Goal: Task Accomplishment & Management: Manage account settings

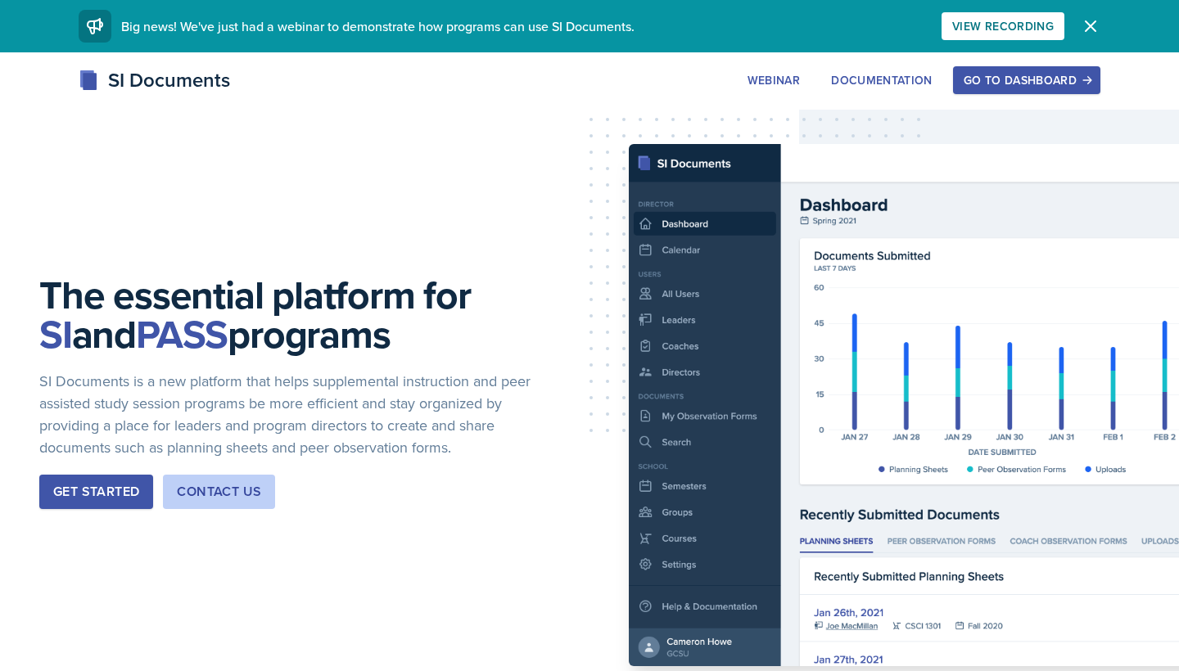
click at [1009, 90] on button "Go to Dashboard" at bounding box center [1026, 80] width 147 height 28
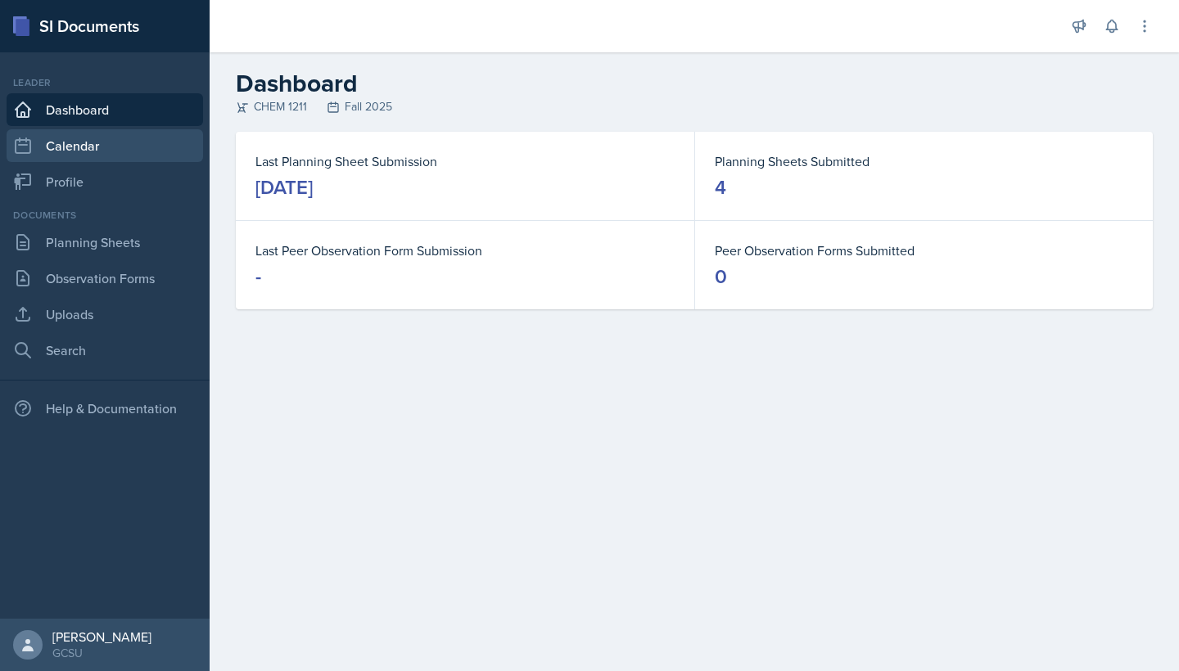
click at [117, 154] on link "Calendar" at bounding box center [105, 145] width 196 height 33
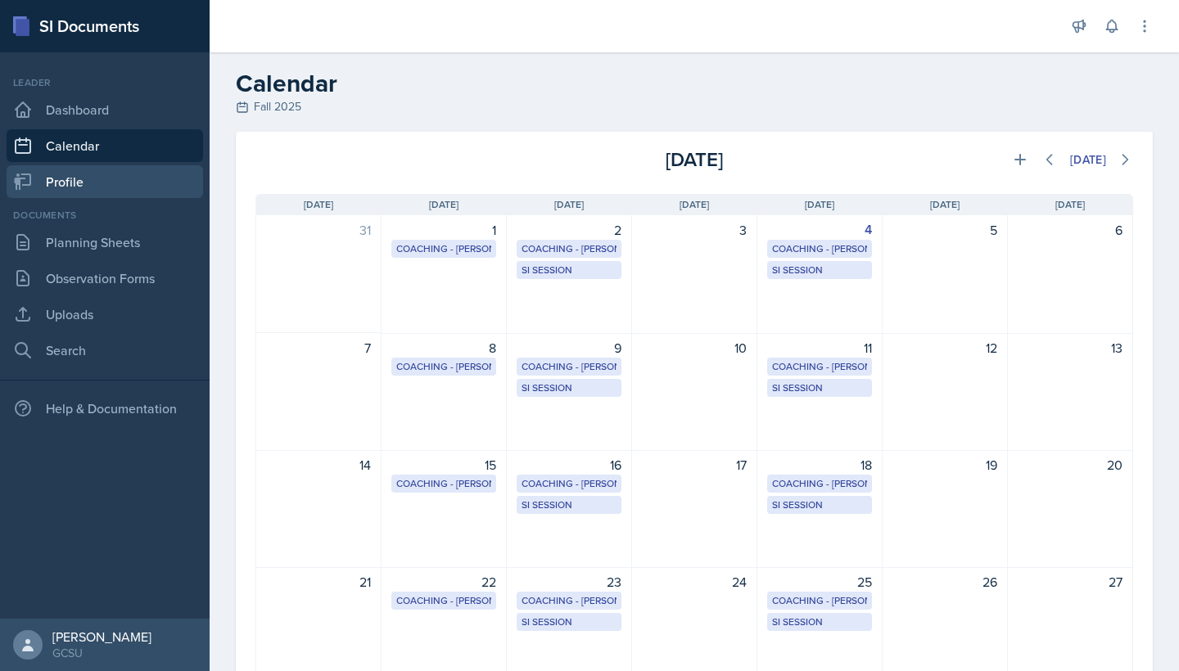
click at [84, 186] on link "Profile" at bounding box center [105, 181] width 196 height 33
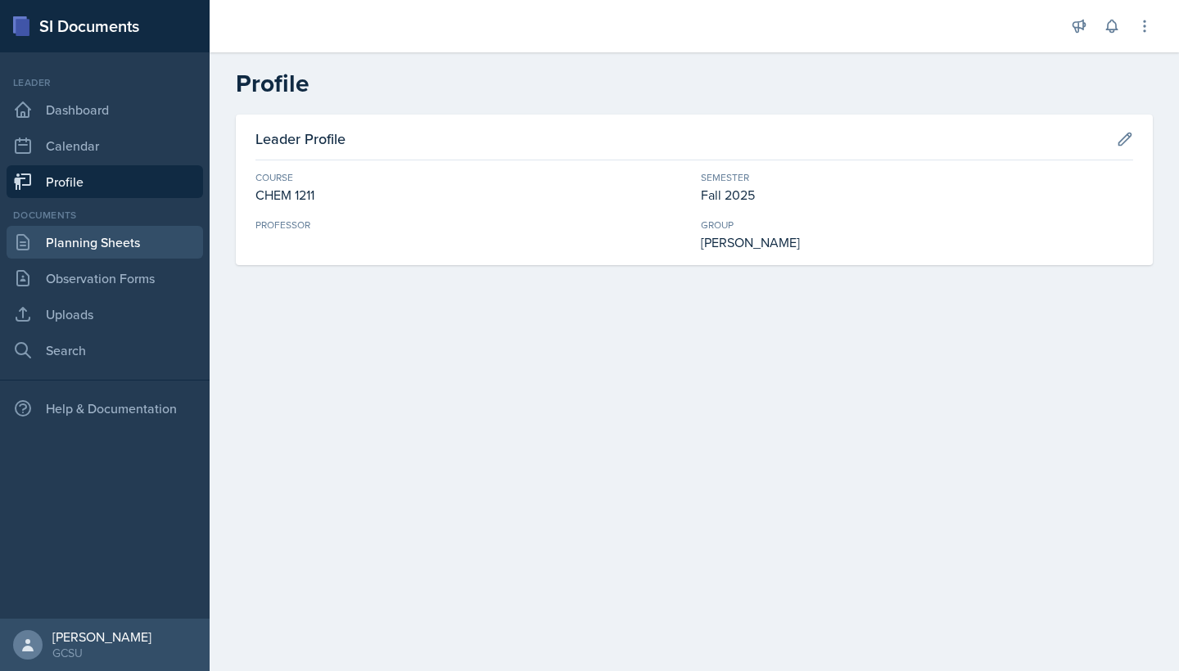
click at [88, 246] on link "Planning Sheets" at bounding box center [105, 242] width 196 height 33
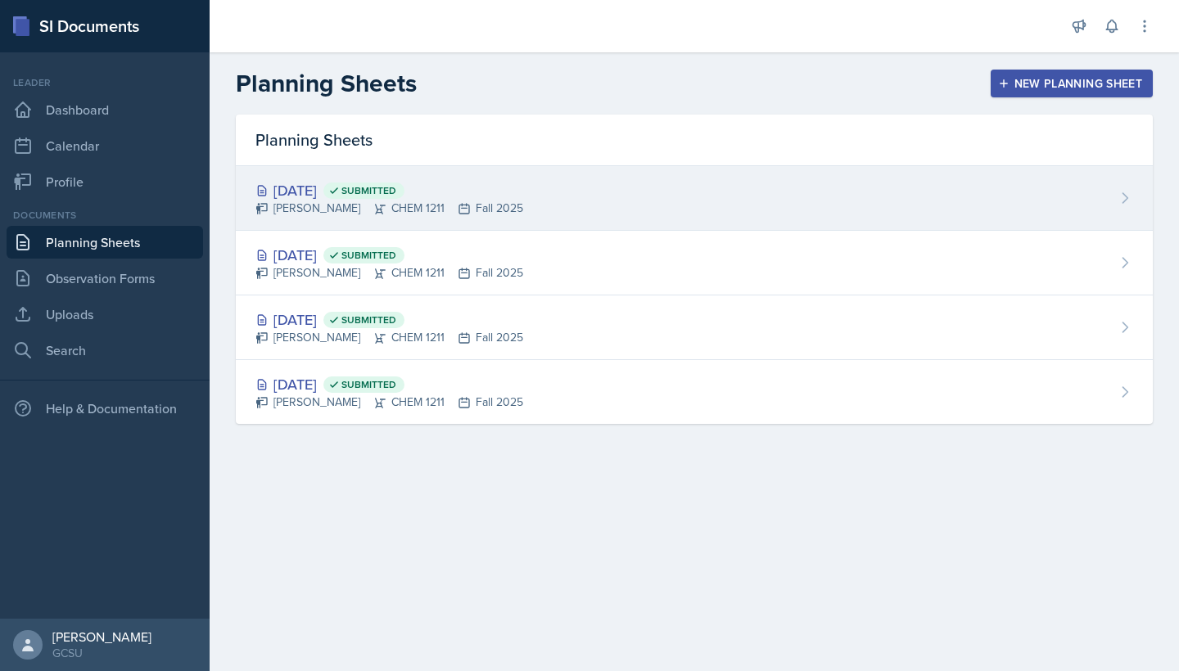
click at [284, 204] on div "[PERSON_NAME] CHEM 1211 Fall 2025" at bounding box center [389, 208] width 268 height 17
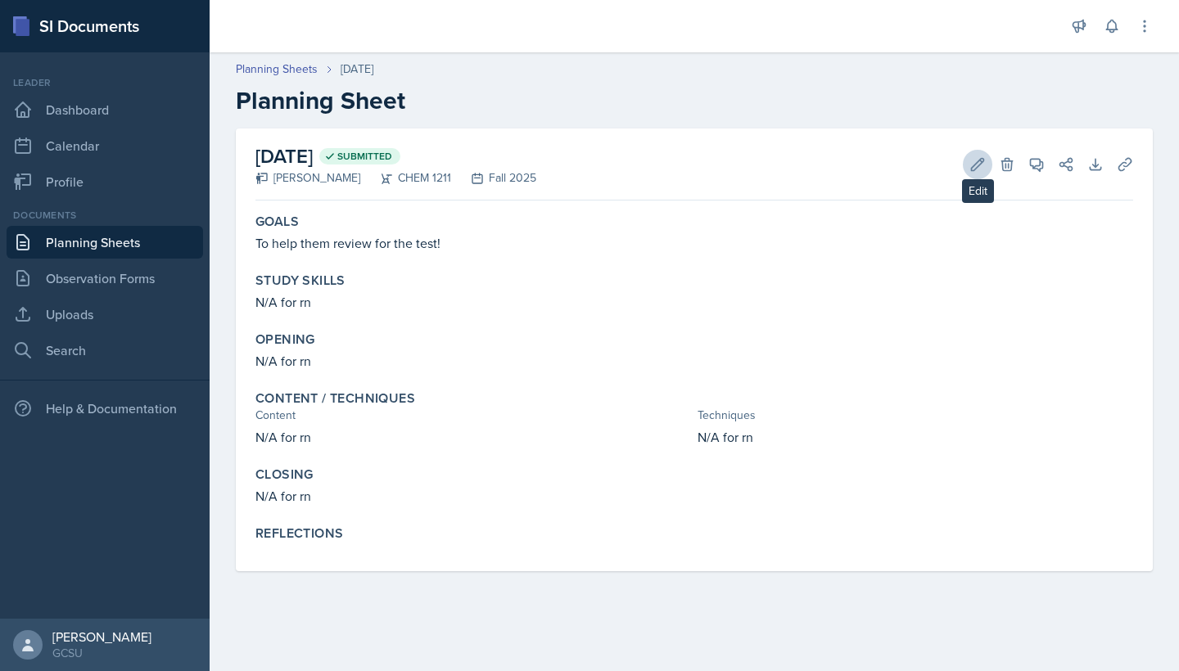
click at [970, 165] on icon at bounding box center [977, 164] width 16 height 16
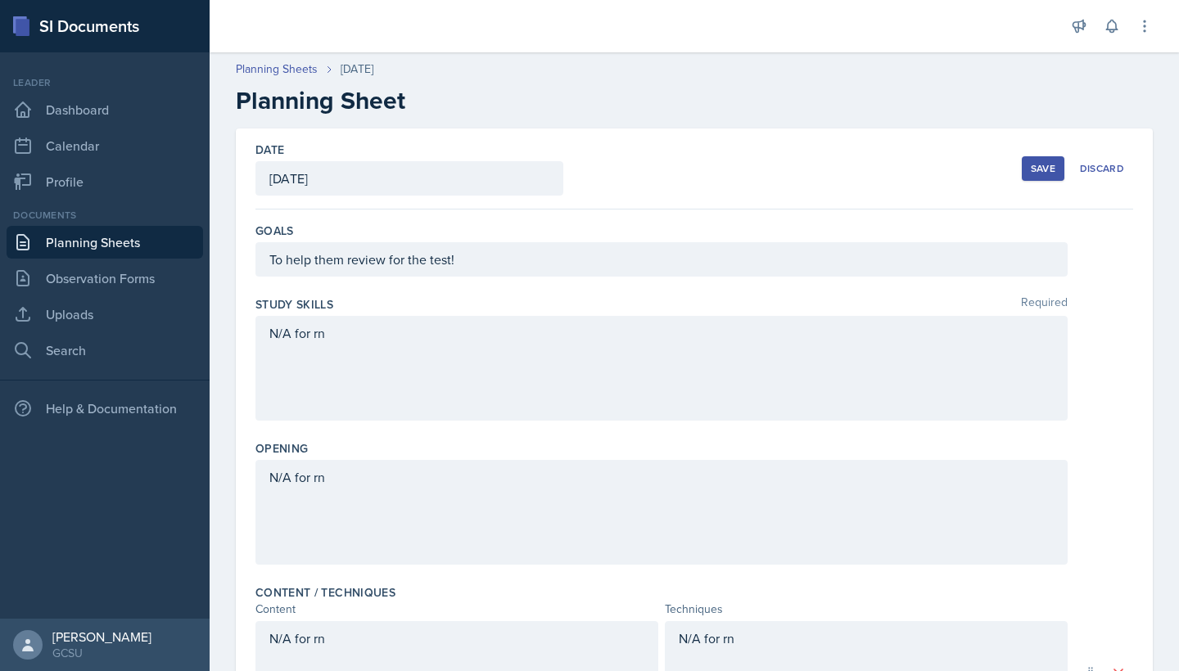
click at [451, 349] on div "N/A for rn" at bounding box center [661, 368] width 812 height 105
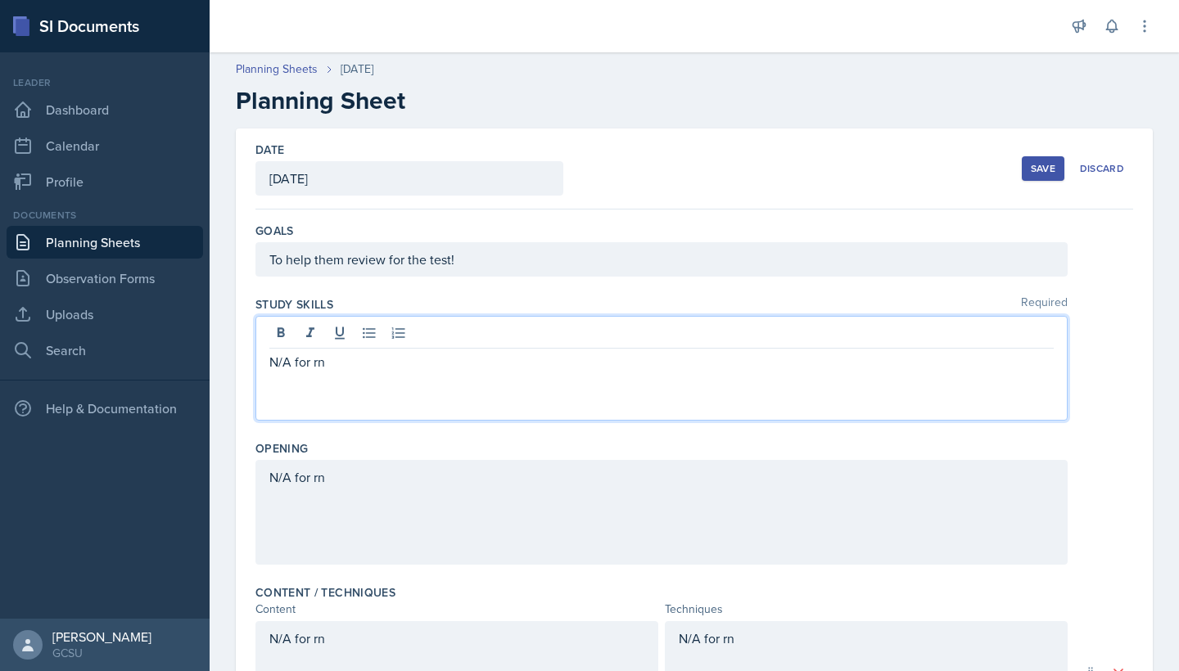
drag, startPoint x: 435, startPoint y: 367, endPoint x: 171, endPoint y: 381, distance: 263.9
click at [170, 382] on div "SI Documents Leader Dashboard Calendar Profile Documents Planning Sheets Observ…" at bounding box center [589, 335] width 1179 height 671
click at [607, 497] on div "N/A for rn" at bounding box center [661, 512] width 812 height 105
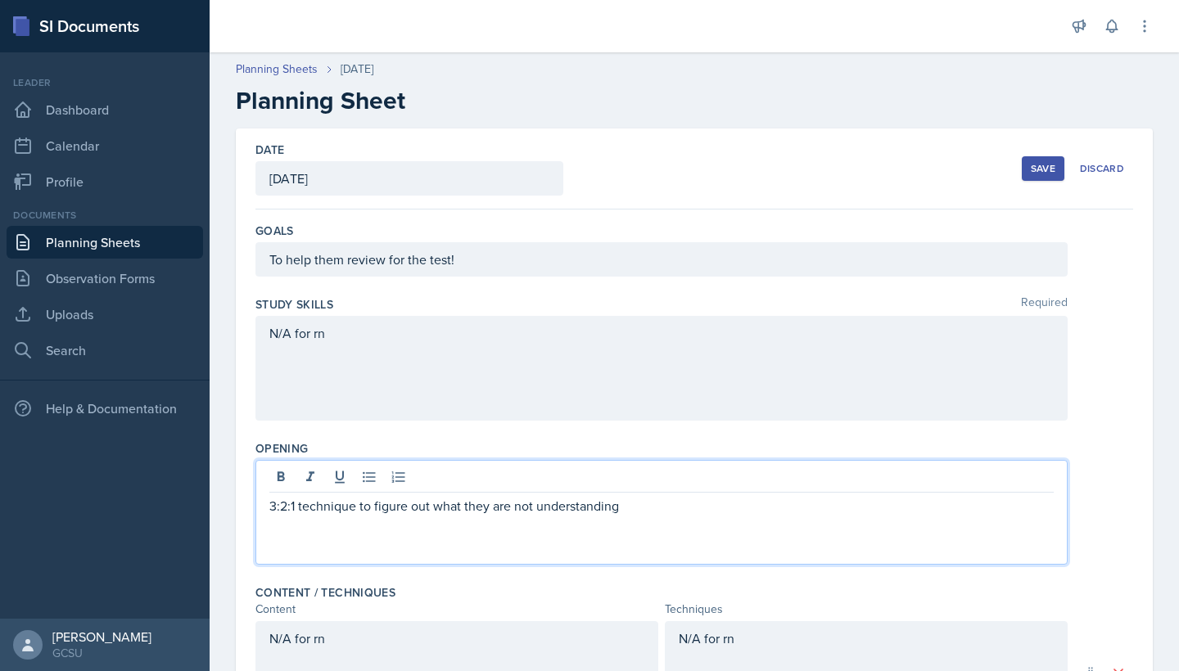
click at [393, 368] on div "N/A for rn" at bounding box center [661, 368] width 812 height 105
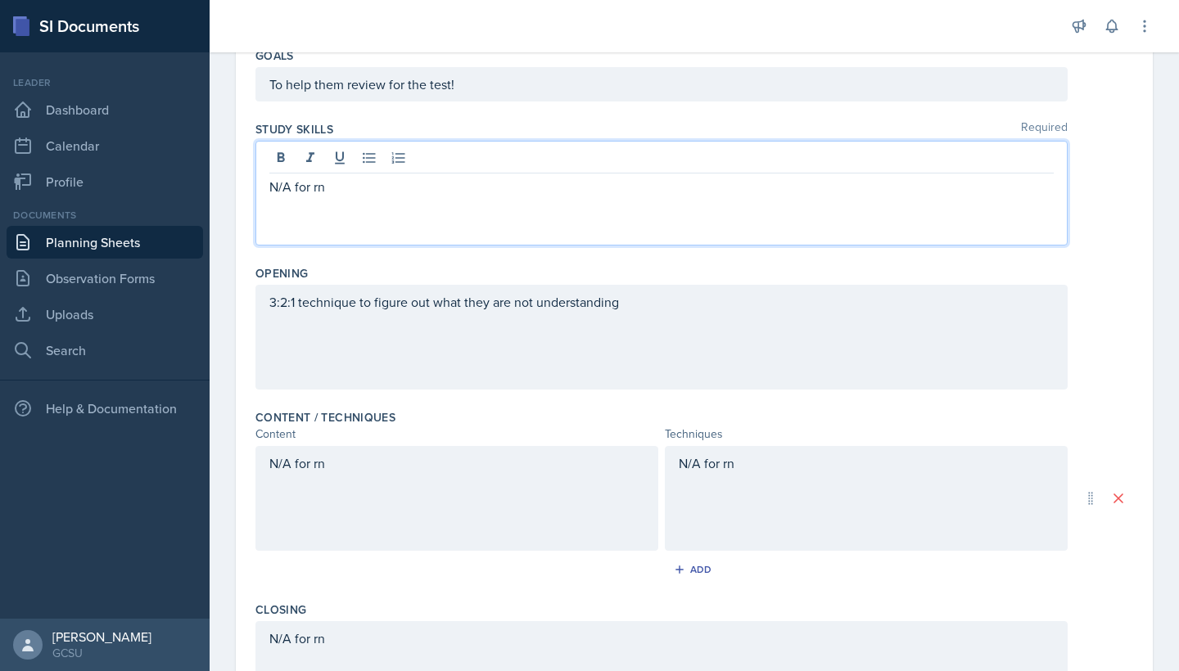
scroll to position [199, 0]
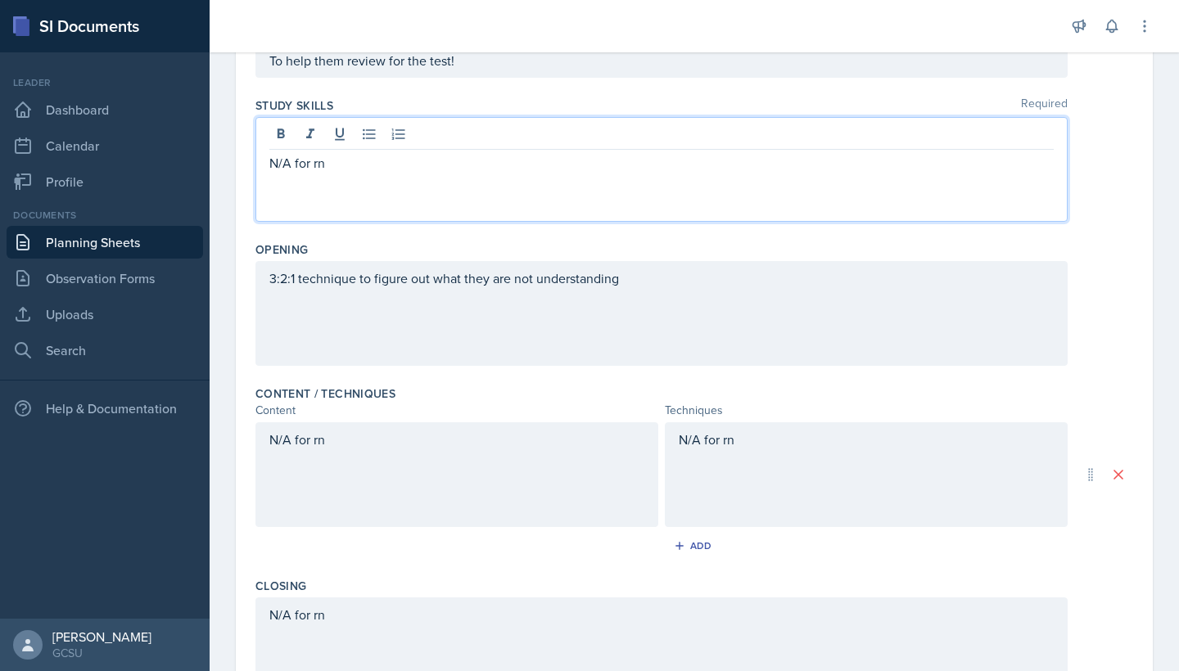
click at [385, 480] on div "N/A for rn" at bounding box center [456, 474] width 403 height 105
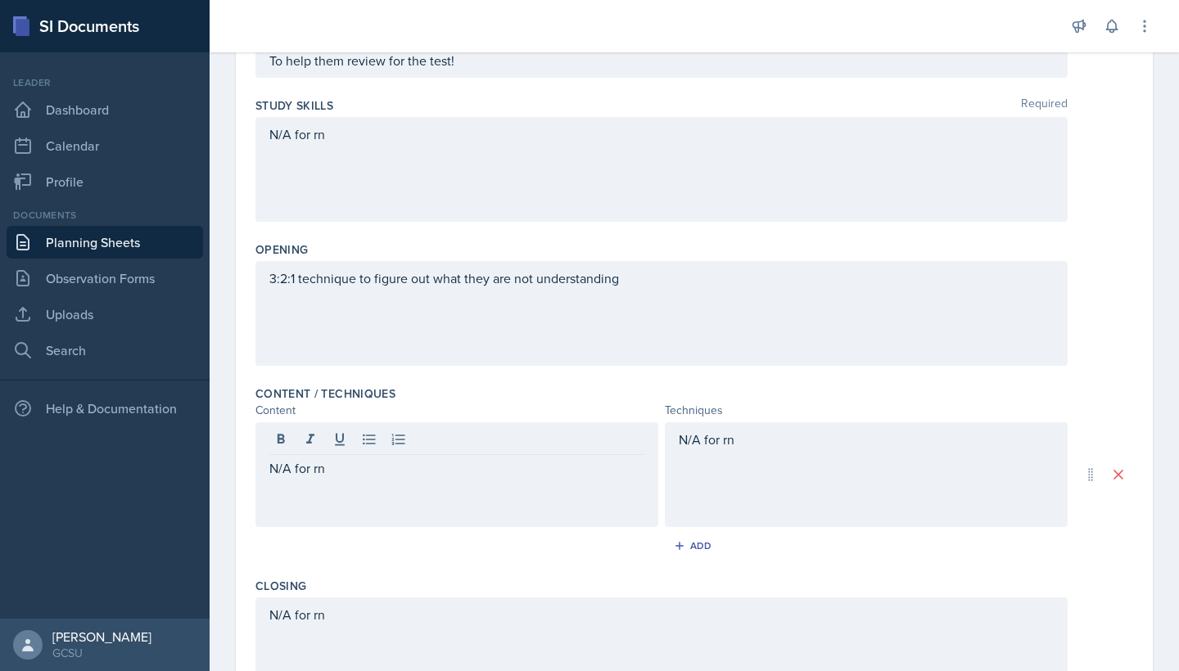
click at [375, 482] on div "N/A for rn" at bounding box center [456, 474] width 403 height 105
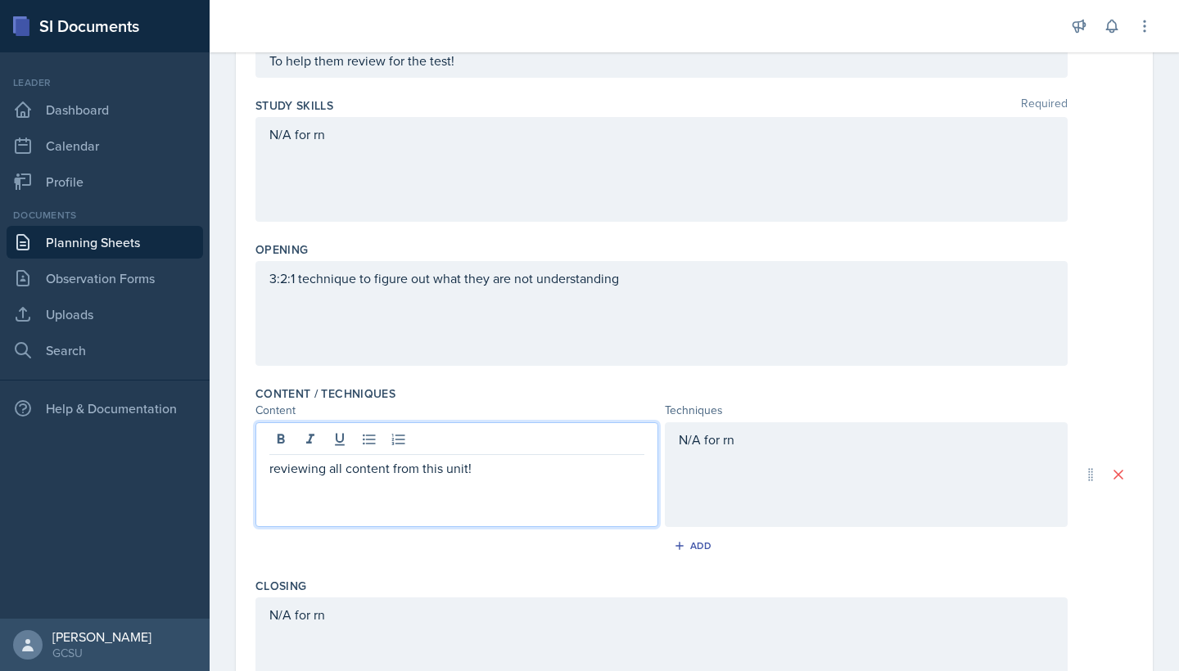
click at [764, 496] on div "N/A for rn" at bounding box center [866, 474] width 403 height 105
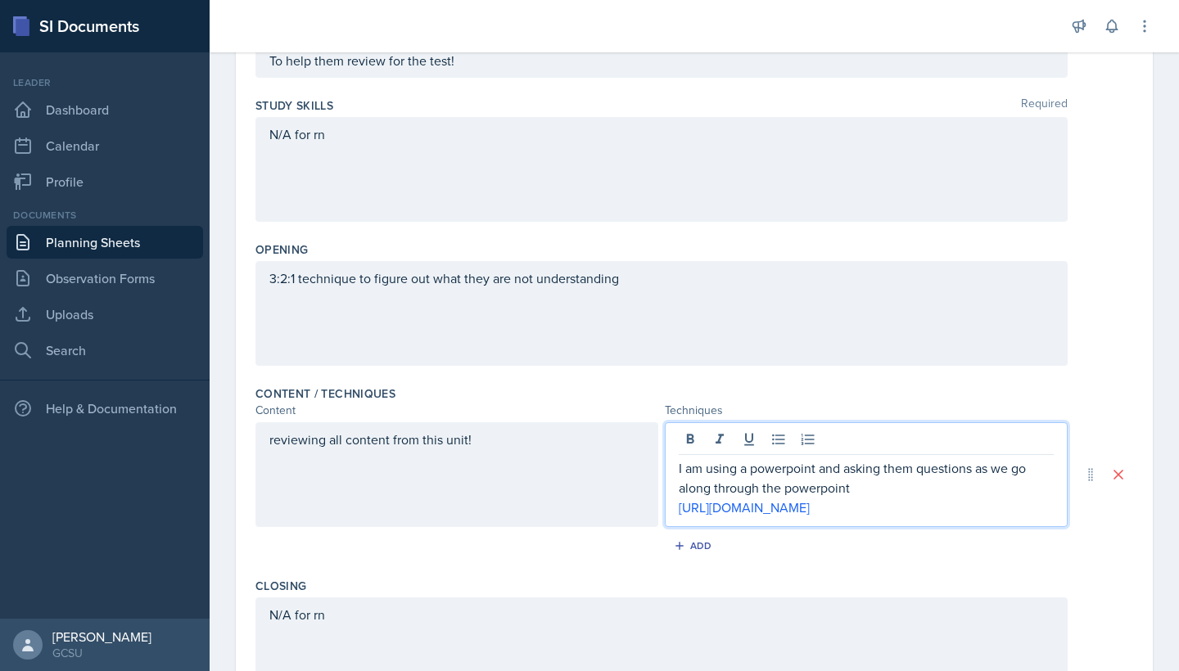
click at [478, 489] on div "reviewing all content from this unit!" at bounding box center [456, 474] width 403 height 105
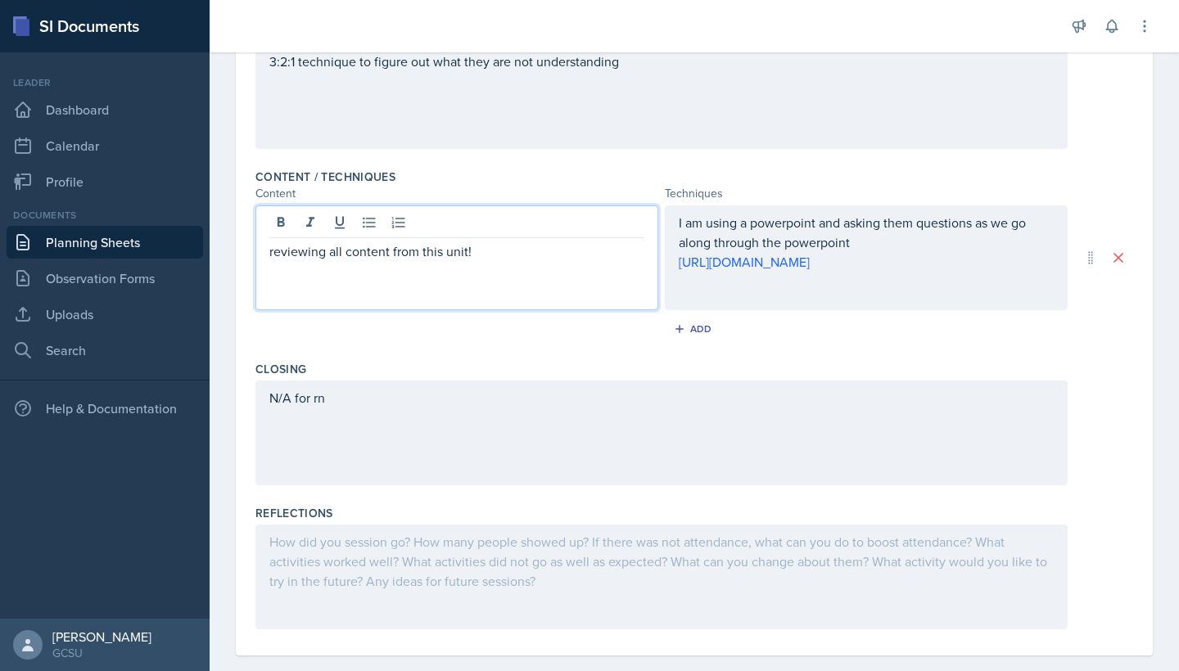
scroll to position [426, 0]
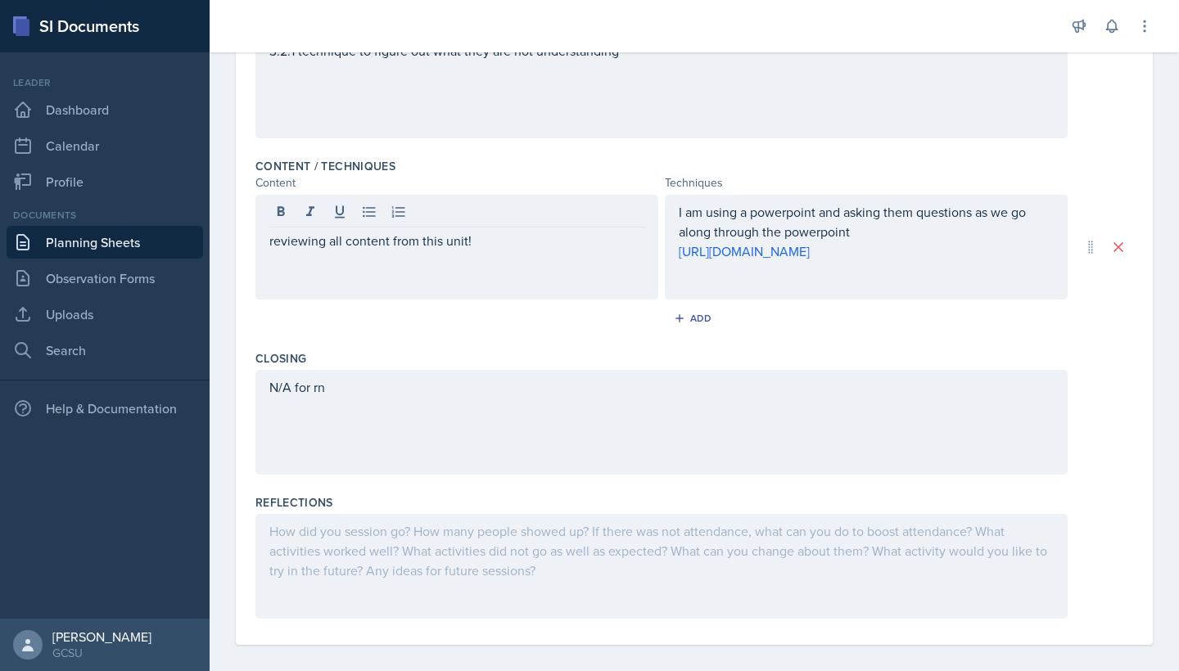
click at [457, 415] on div "N/A for rn" at bounding box center [661, 422] width 812 height 105
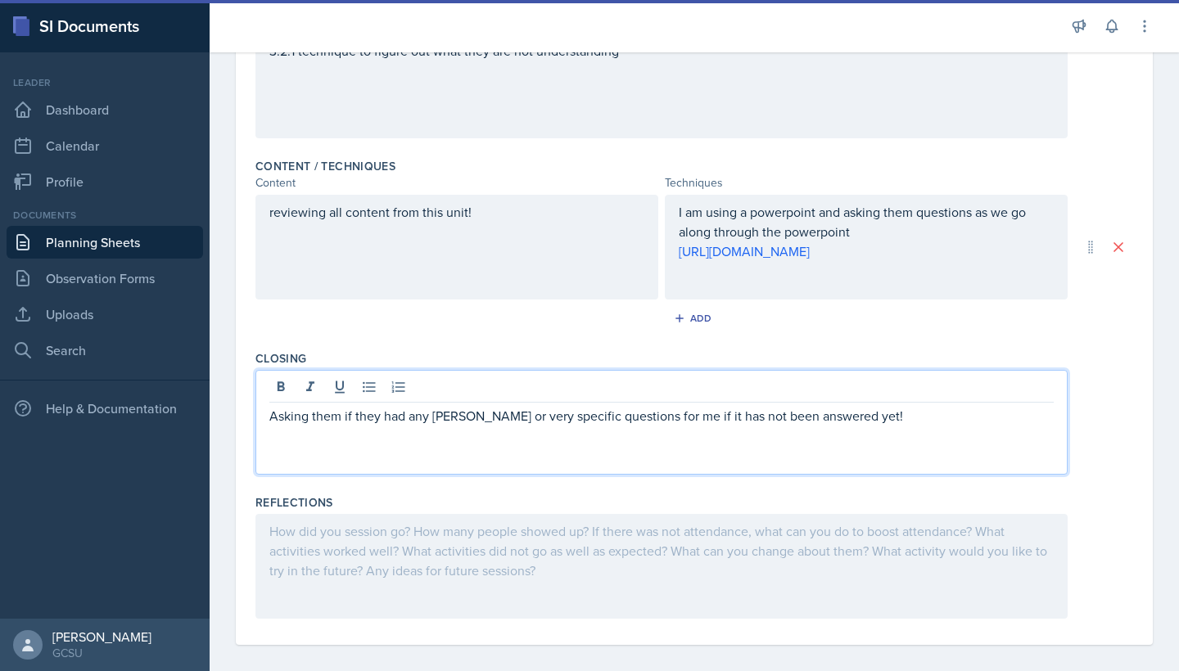
click at [445, 426] on p "Asking them if they had any [PERSON_NAME] or very specific questions for me if …" at bounding box center [661, 416] width 784 height 20
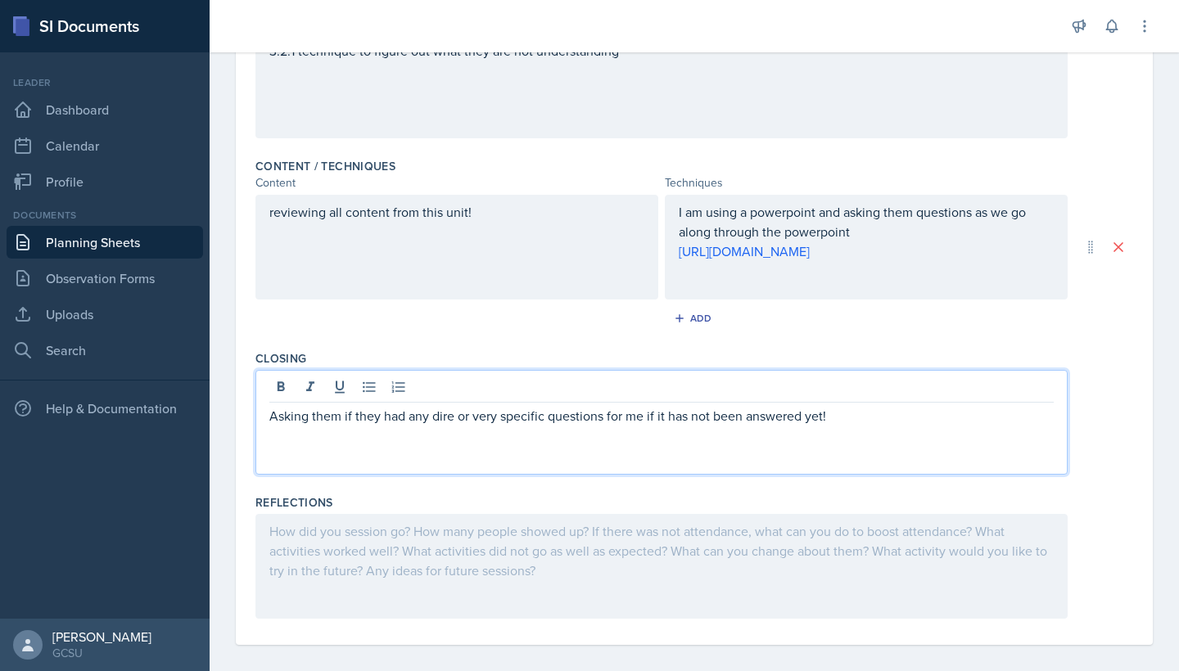
click at [926, 367] on div "Closing" at bounding box center [693, 358] width 877 height 16
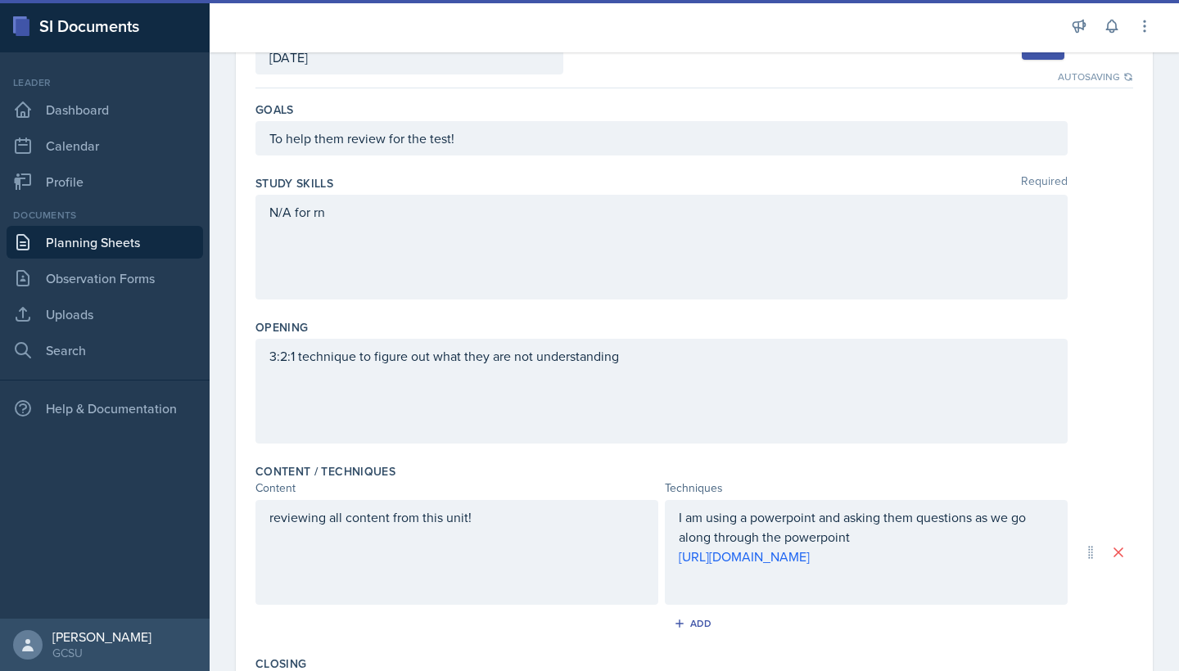
scroll to position [18, 0]
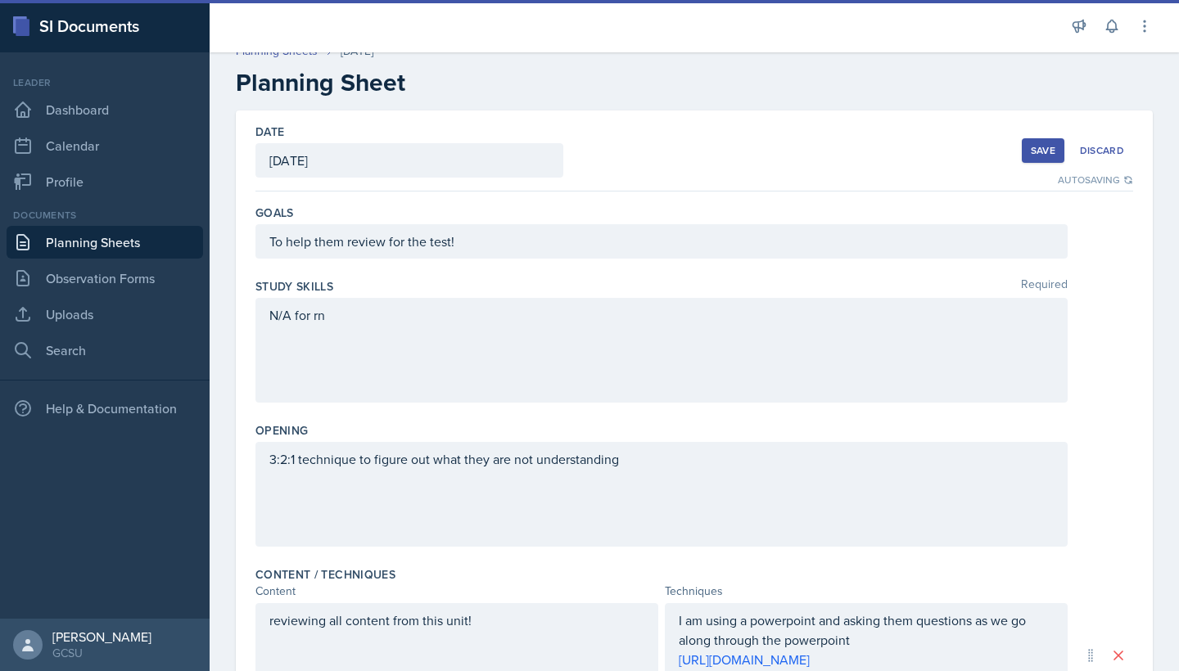
click at [1028, 156] on button "Save" at bounding box center [1042, 150] width 43 height 25
